Goal: Navigation & Orientation: Find specific page/section

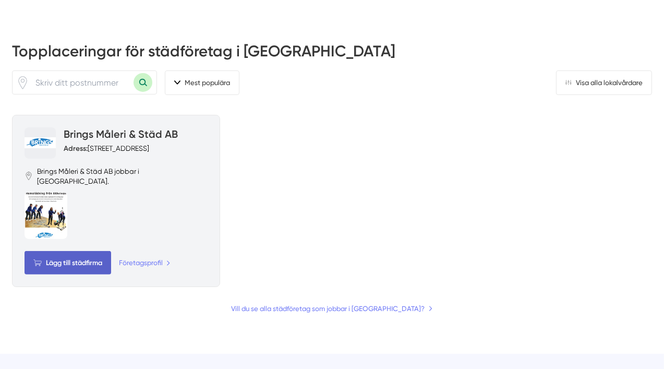
click at [81, 274] on span "Lägg till städfirma" at bounding box center [68, 262] width 87 height 23
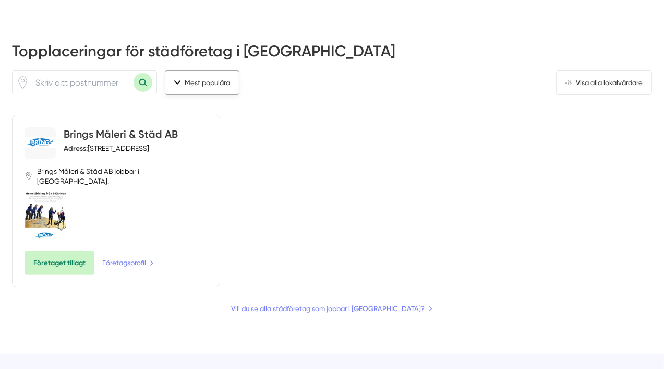
click at [177, 95] on button "Mest populära" at bounding box center [202, 82] width 75 height 25
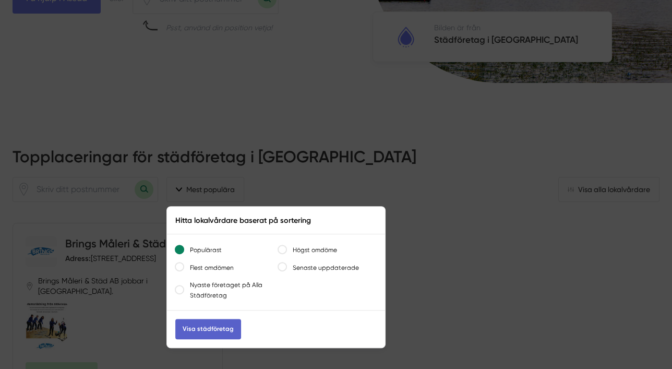
click at [213, 319] on link "Visa städföretag" at bounding box center [208, 329] width 66 height 20
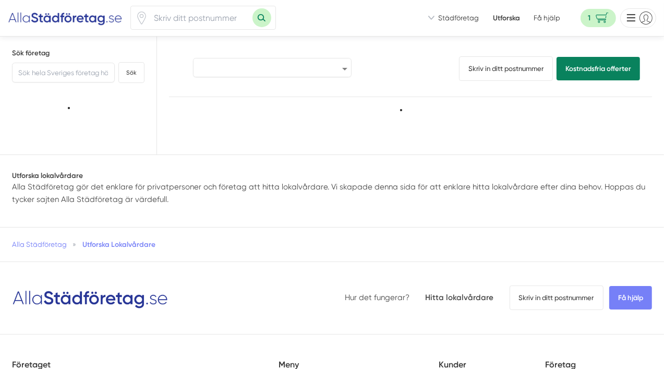
select select "popular"
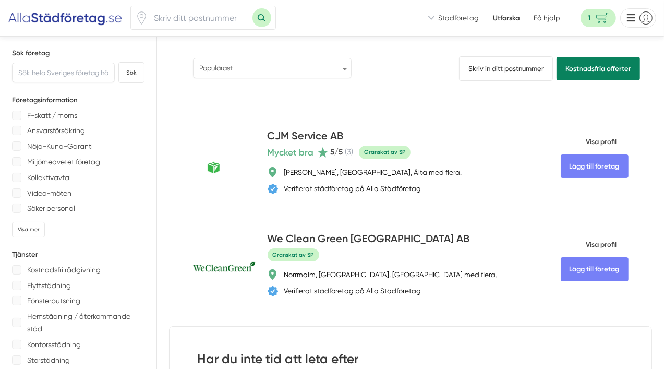
click at [352, 77] on select "Populärast Högst omdöme Flest omdömen Senaste uppdaterade Nyaste företaget på A…" at bounding box center [272, 68] width 159 height 20
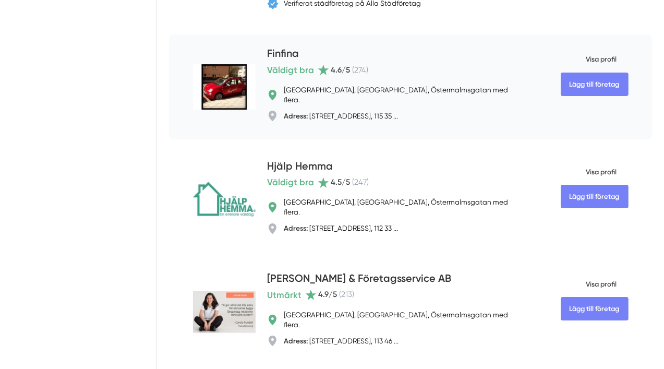
scroll to position [3601, 0]
